Goal: Navigation & Orientation: Find specific page/section

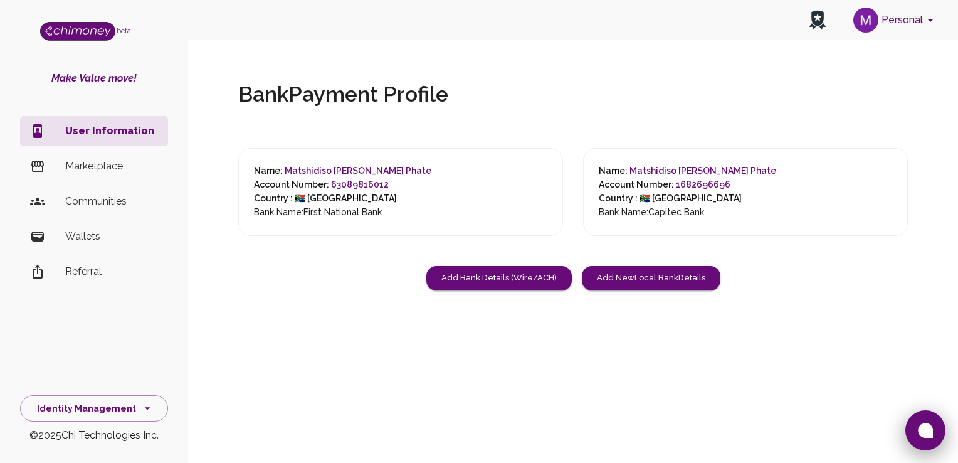
click at [932, 425] on icon at bounding box center [925, 430] width 15 height 15
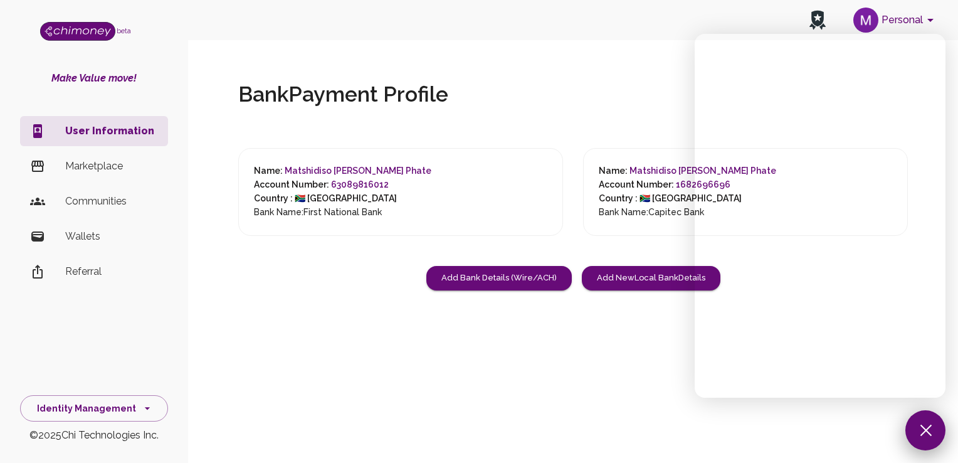
click at [937, 432] on button at bounding box center [926, 430] width 40 height 40
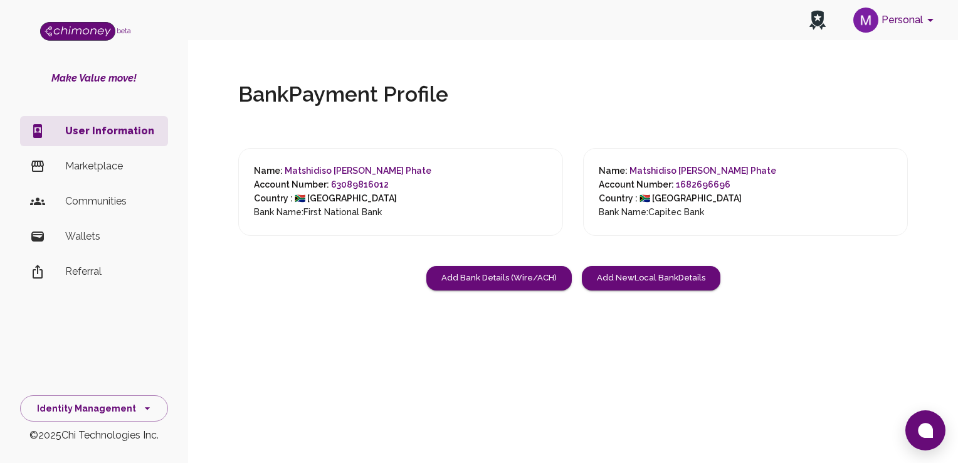
click at [75, 166] on p "Marketplace" at bounding box center [111, 166] width 93 height 15
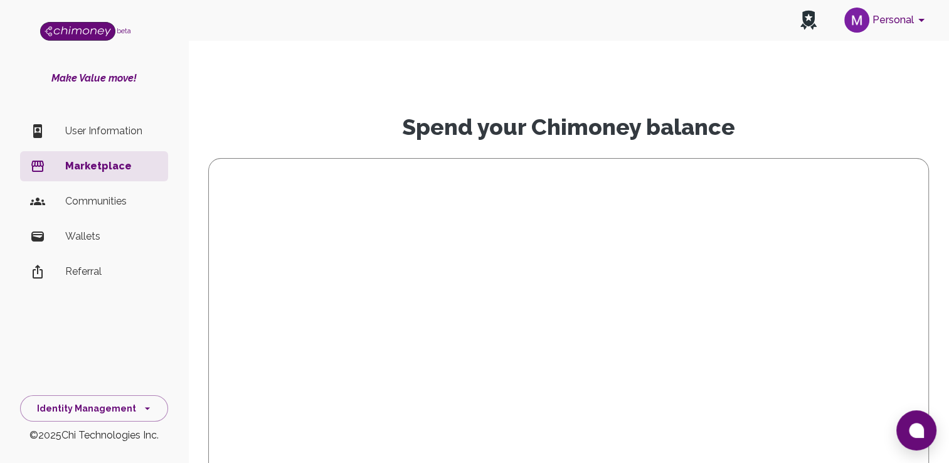
click at [77, 139] on li "User Information" at bounding box center [94, 131] width 148 height 30
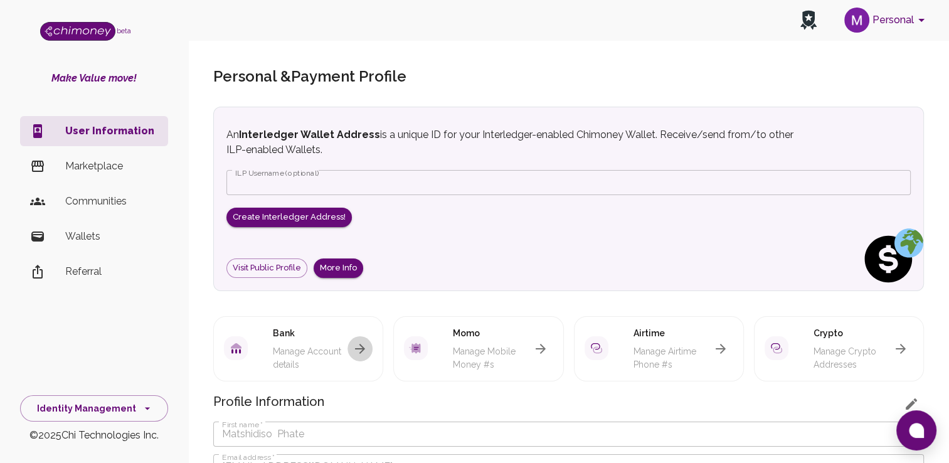
click at [366, 353] on icon "button" at bounding box center [360, 348] width 15 height 15
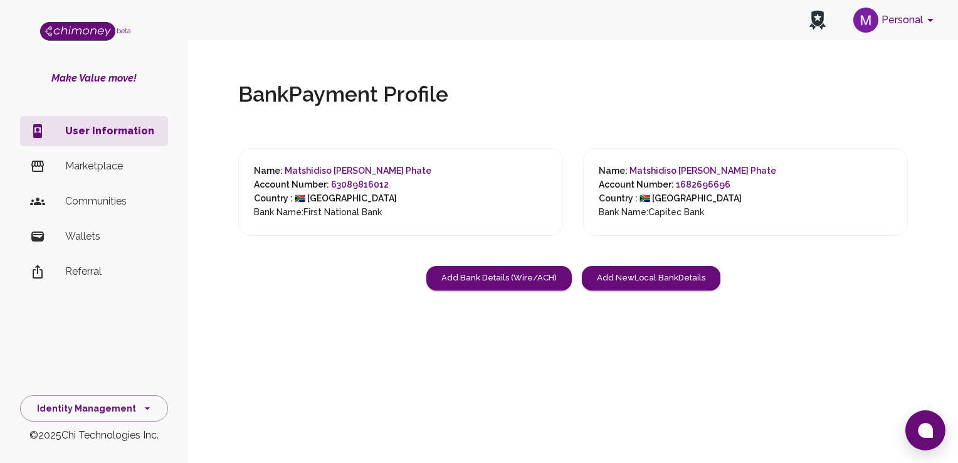
click at [99, 233] on p "Wallets" at bounding box center [111, 236] width 93 height 15
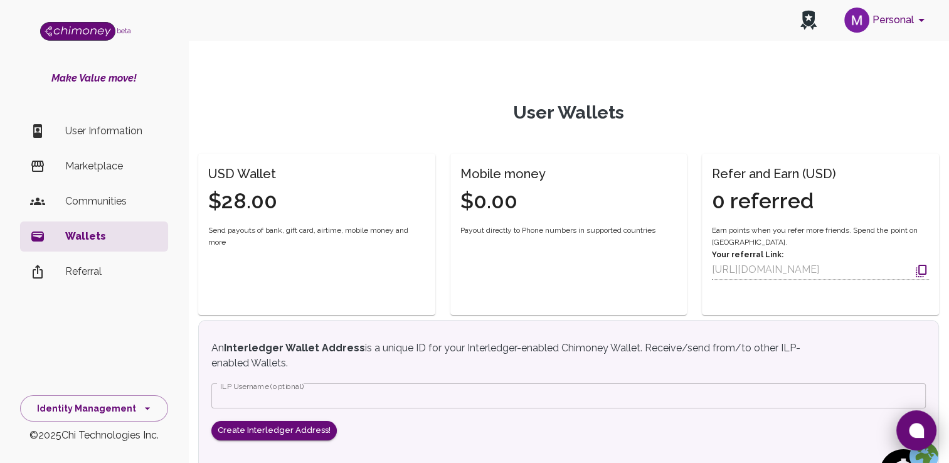
click at [908, 432] on button at bounding box center [916, 430] width 40 height 40
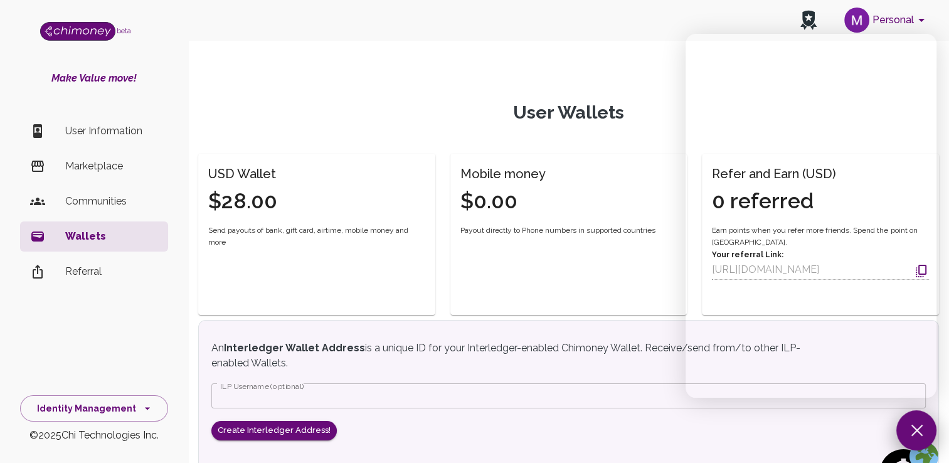
click at [908, 426] on button at bounding box center [916, 430] width 40 height 40
